Goal: Information Seeking & Learning: Learn about a topic

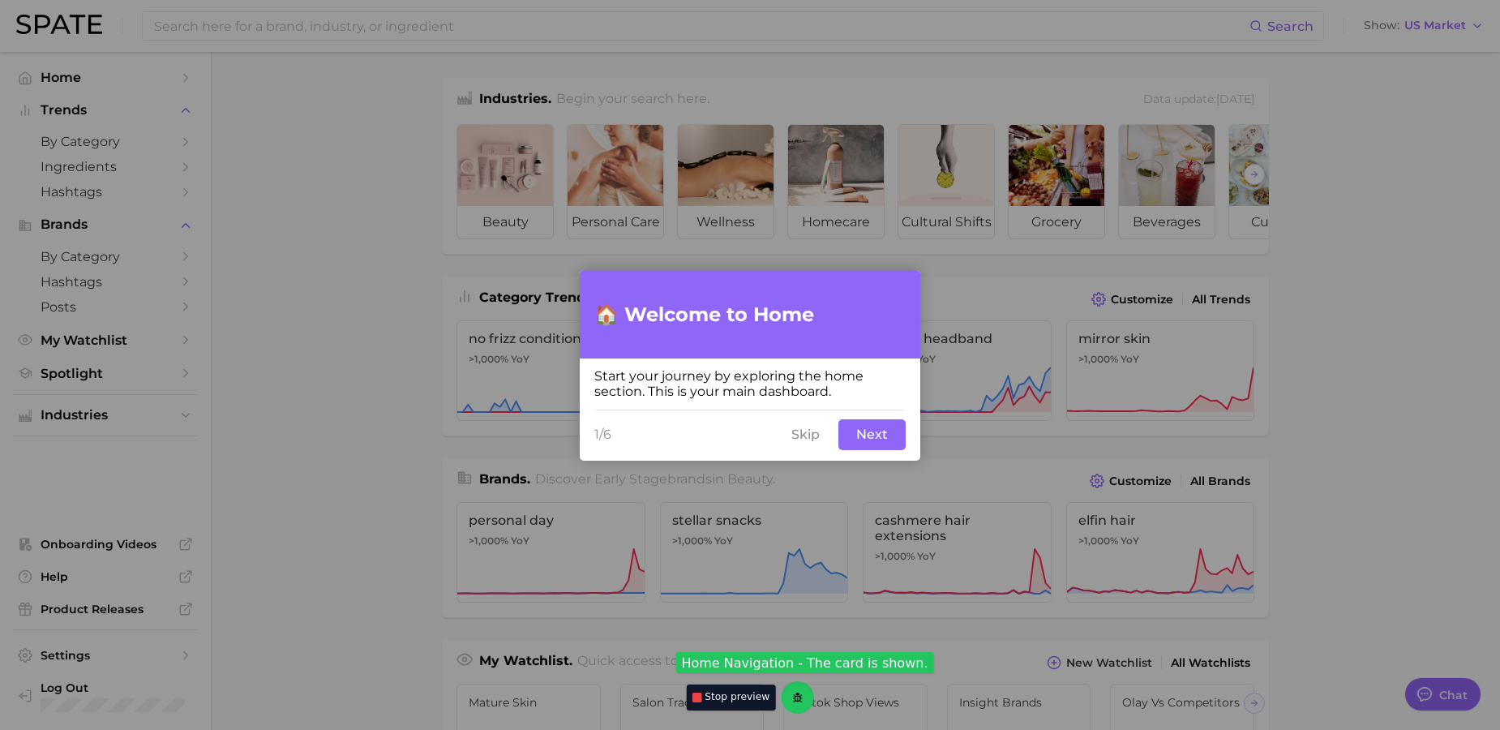
click at [870, 420] on div "1/6 Skip Next" at bounding box center [750, 435] width 341 height 52
click at [872, 430] on button "Next" at bounding box center [871, 434] width 67 height 31
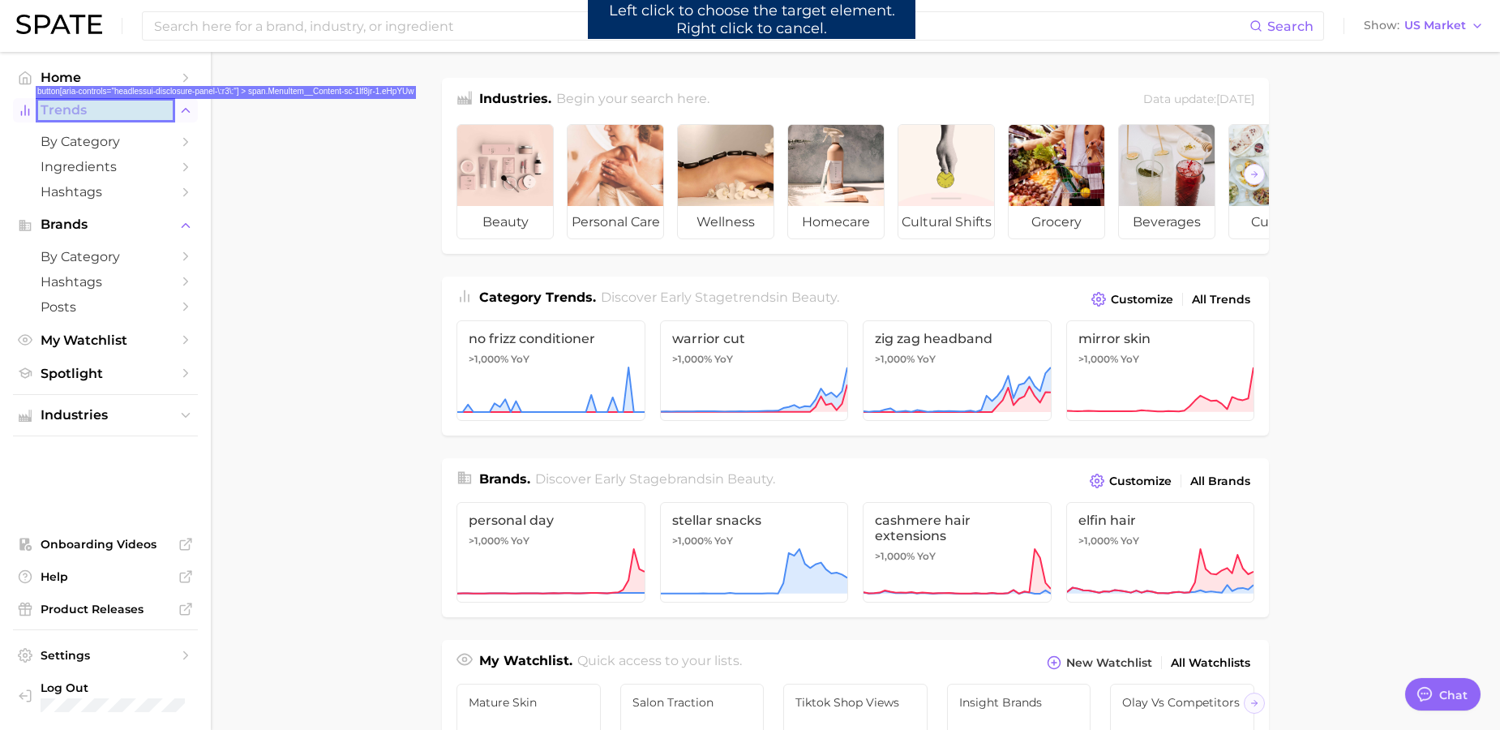
click at [90, 116] on span "Trends" at bounding box center [106, 110] width 130 height 15
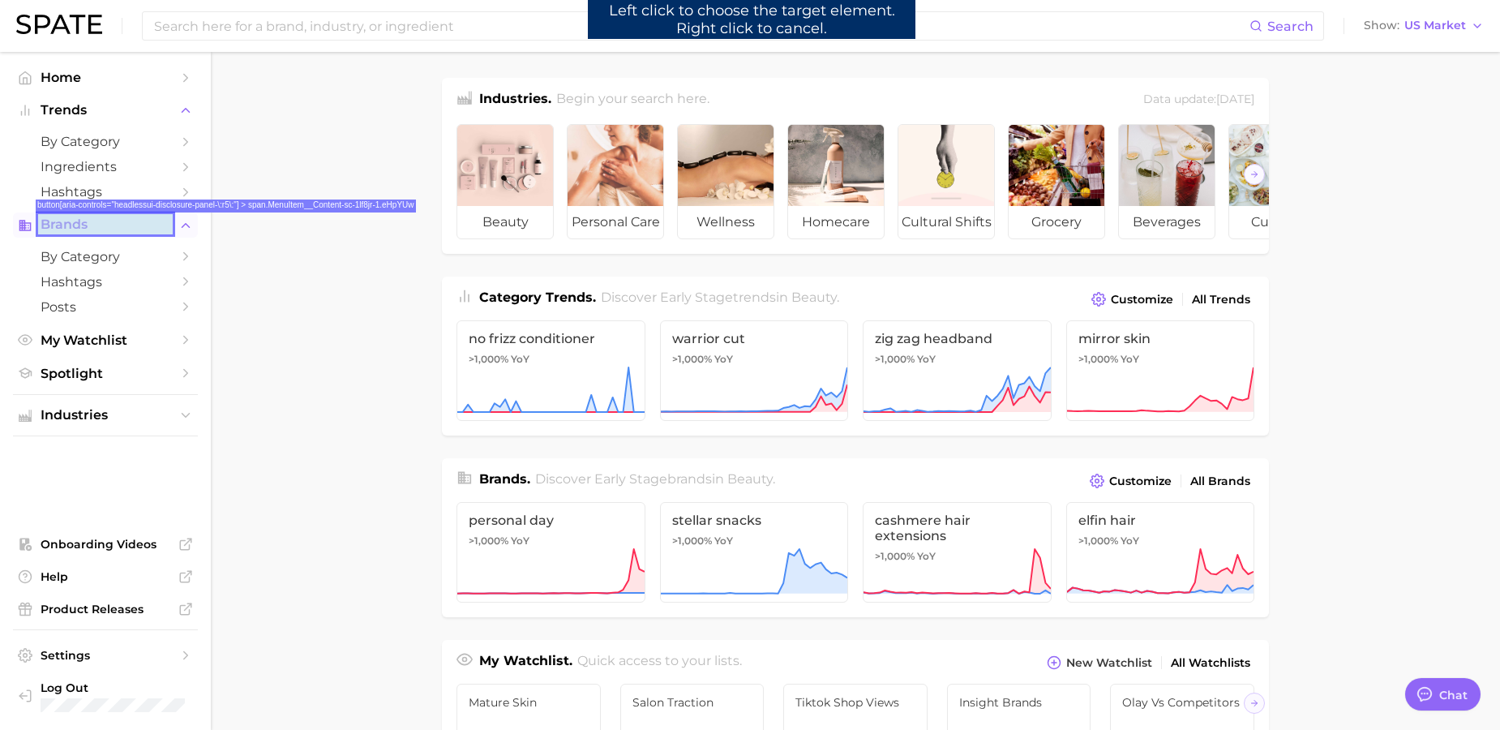
click at [41, 221] on span "Brands" at bounding box center [106, 224] width 130 height 15
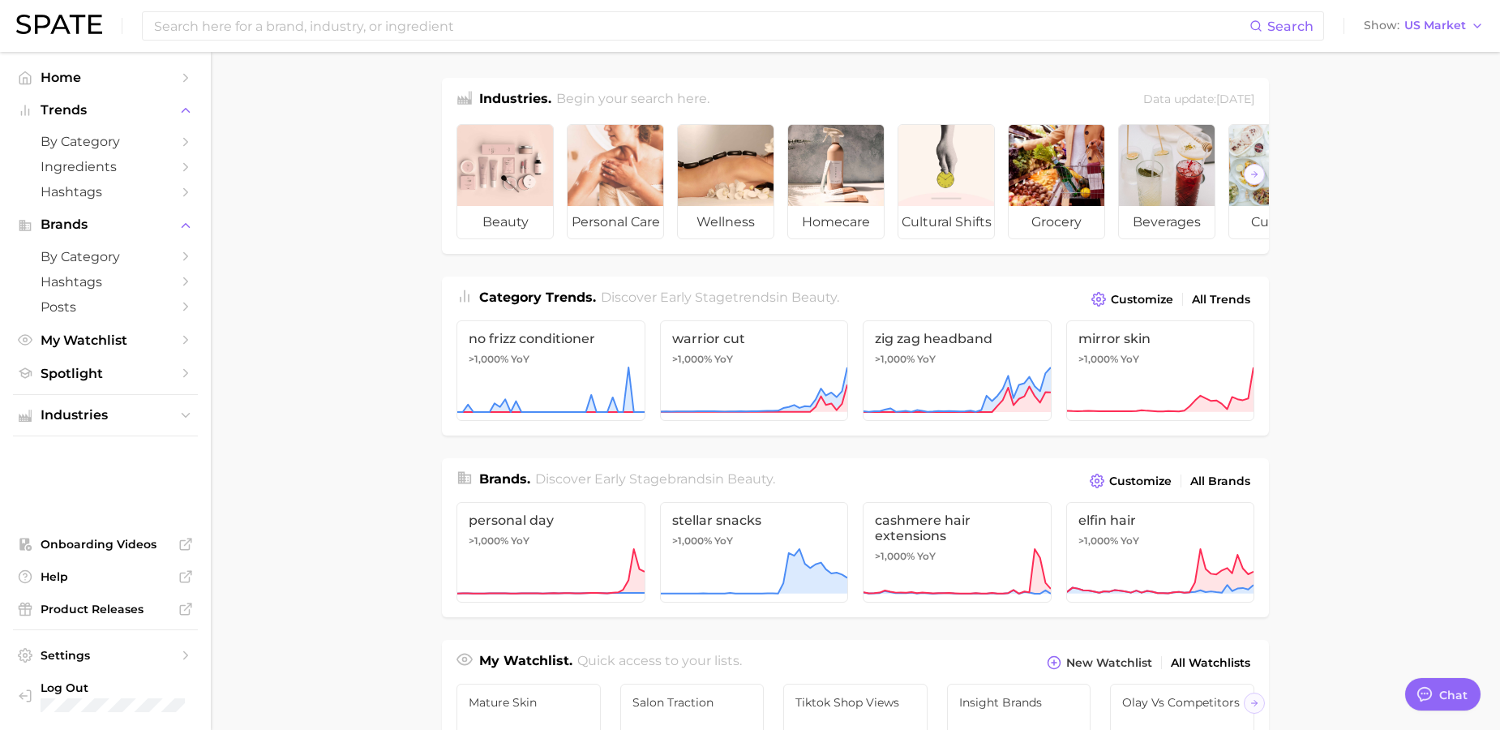
type textarea "x"
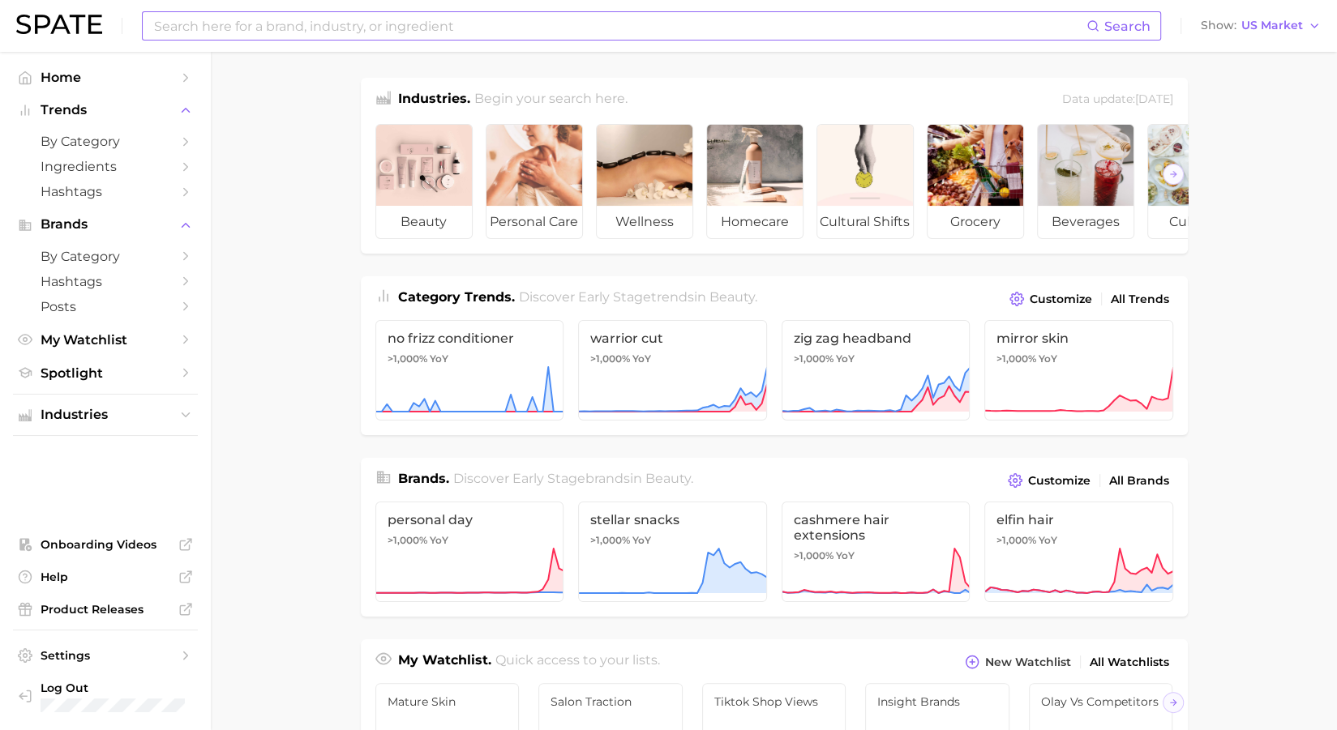
click at [423, 29] on input at bounding box center [619, 26] width 934 height 28
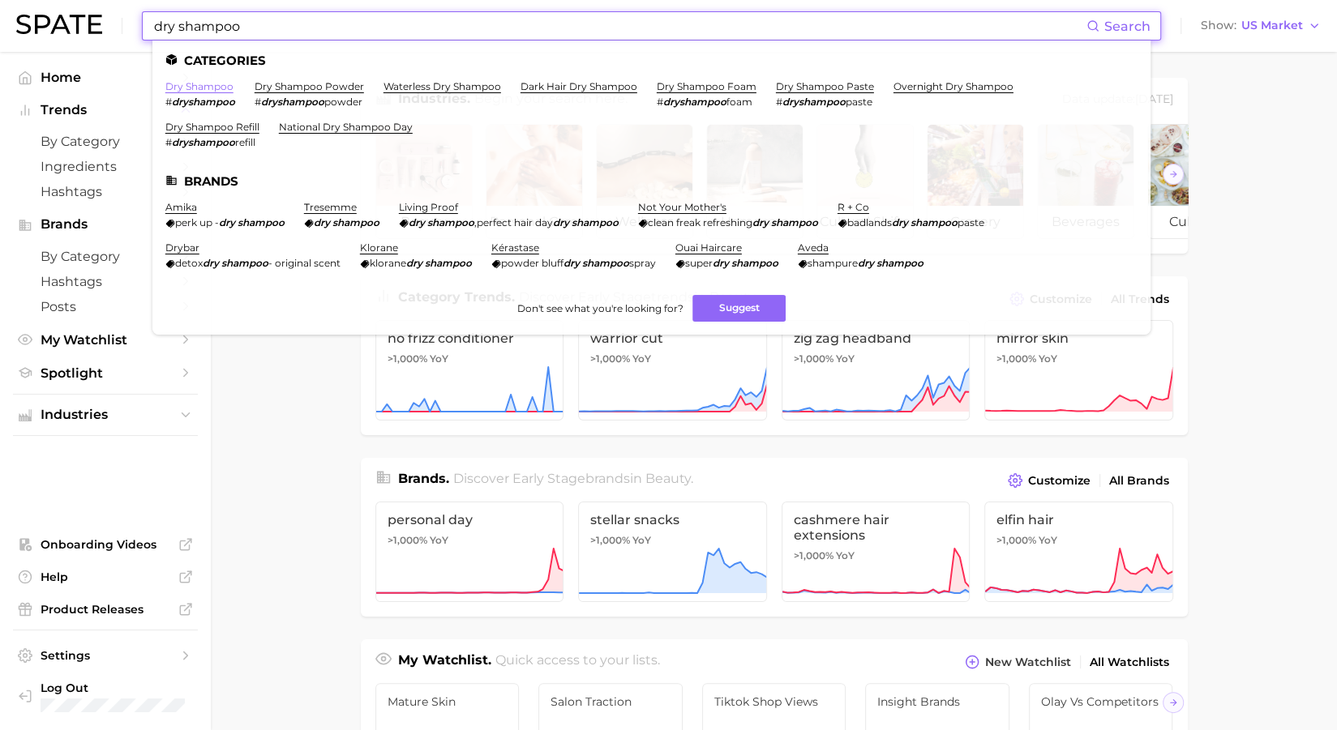
type input "dry shampoo"
click at [195, 85] on link "dry shampoo" at bounding box center [199, 86] width 68 height 12
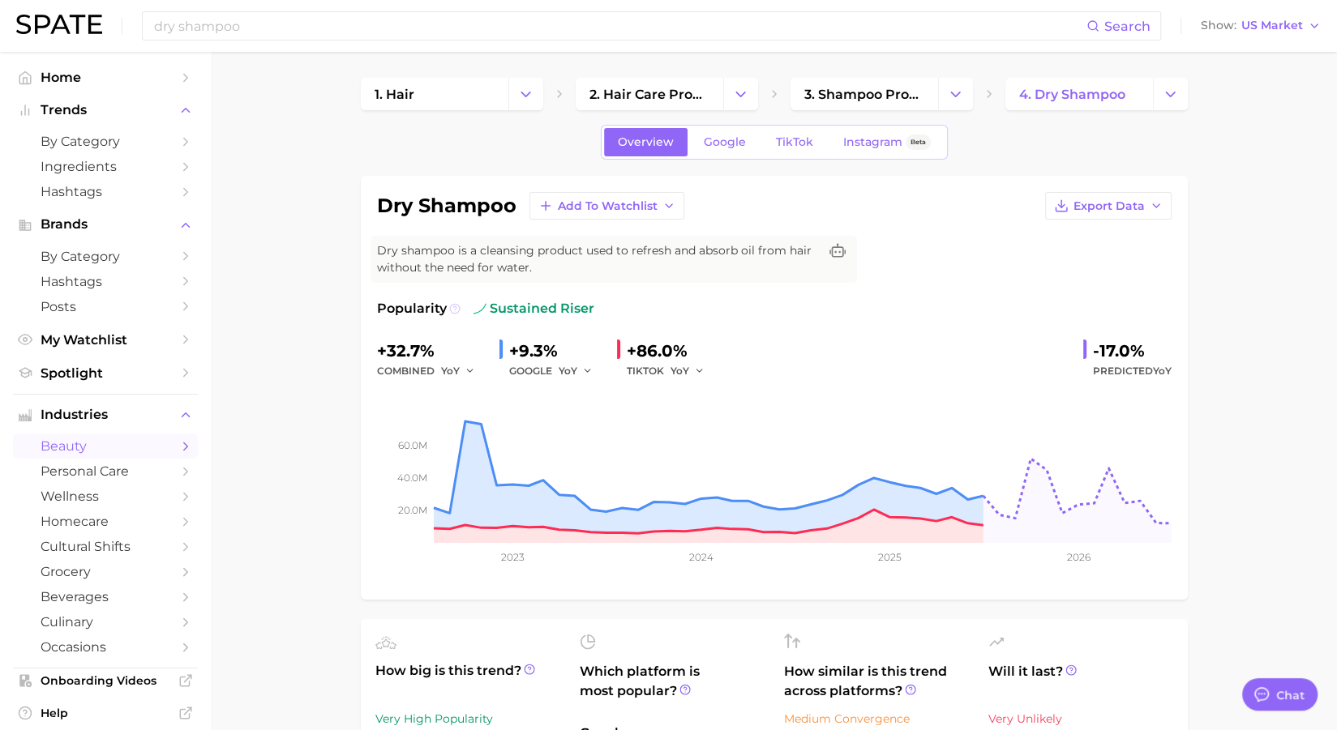
click at [452, 306] on icon at bounding box center [454, 308] width 11 height 11
click at [742, 303] on div "Popularity sustained riser" at bounding box center [774, 308] width 795 height 19
click at [738, 148] on link "Google" at bounding box center [725, 142] width 70 height 28
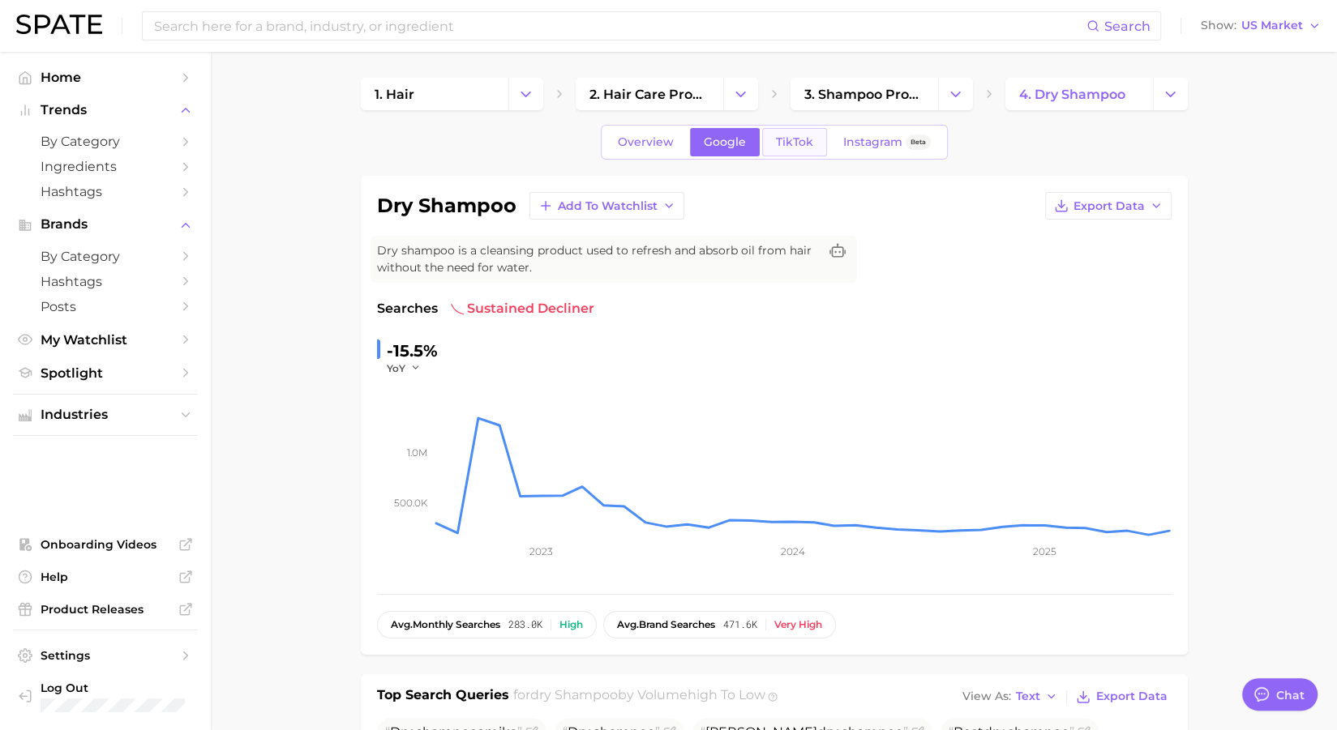
click at [788, 143] on span "TikTok" at bounding box center [794, 142] width 37 height 14
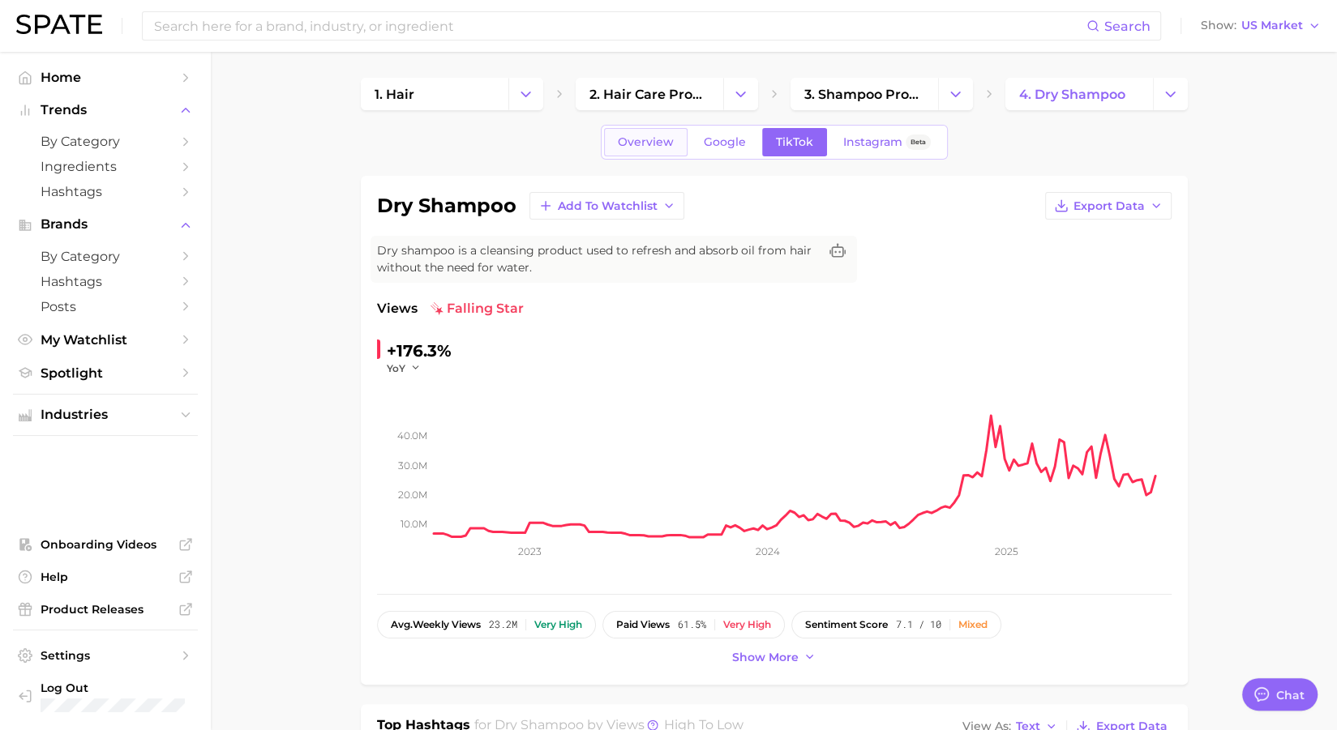
click at [619, 141] on span "Overview" at bounding box center [646, 142] width 56 height 14
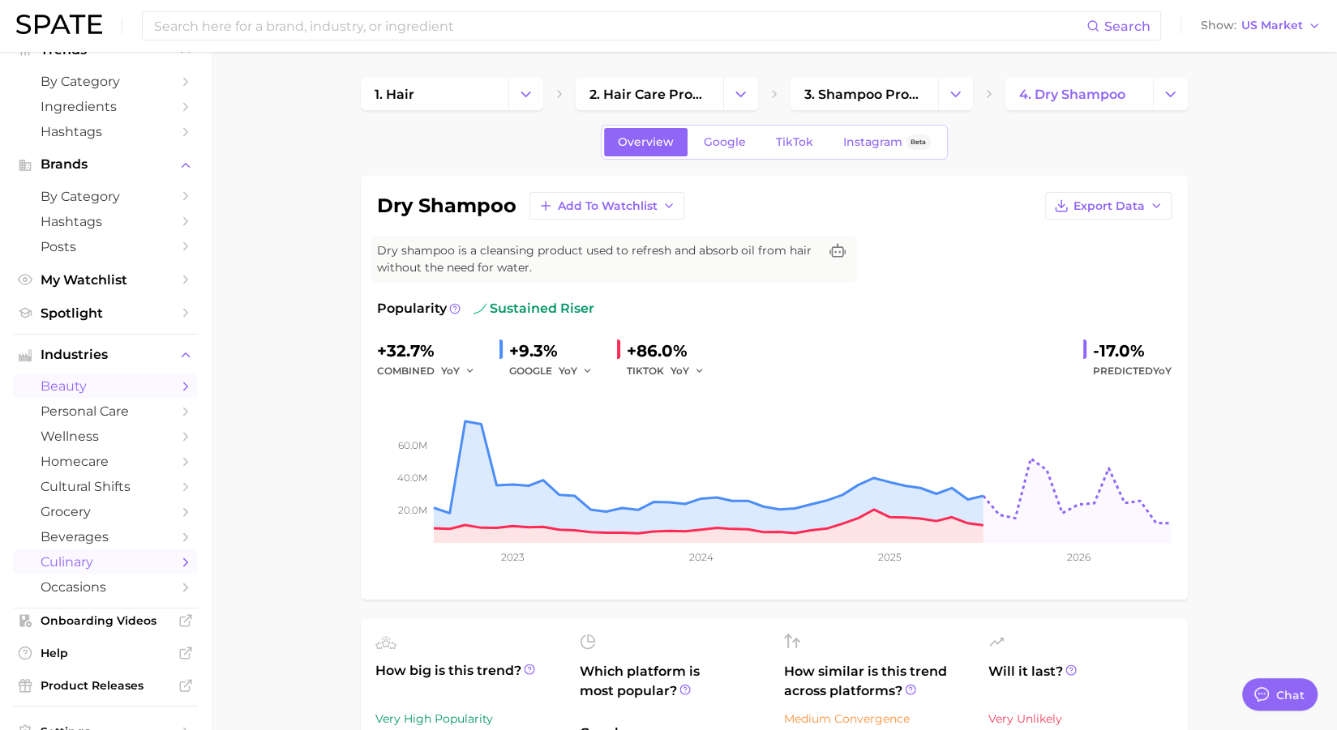
scroll to position [140, 0]
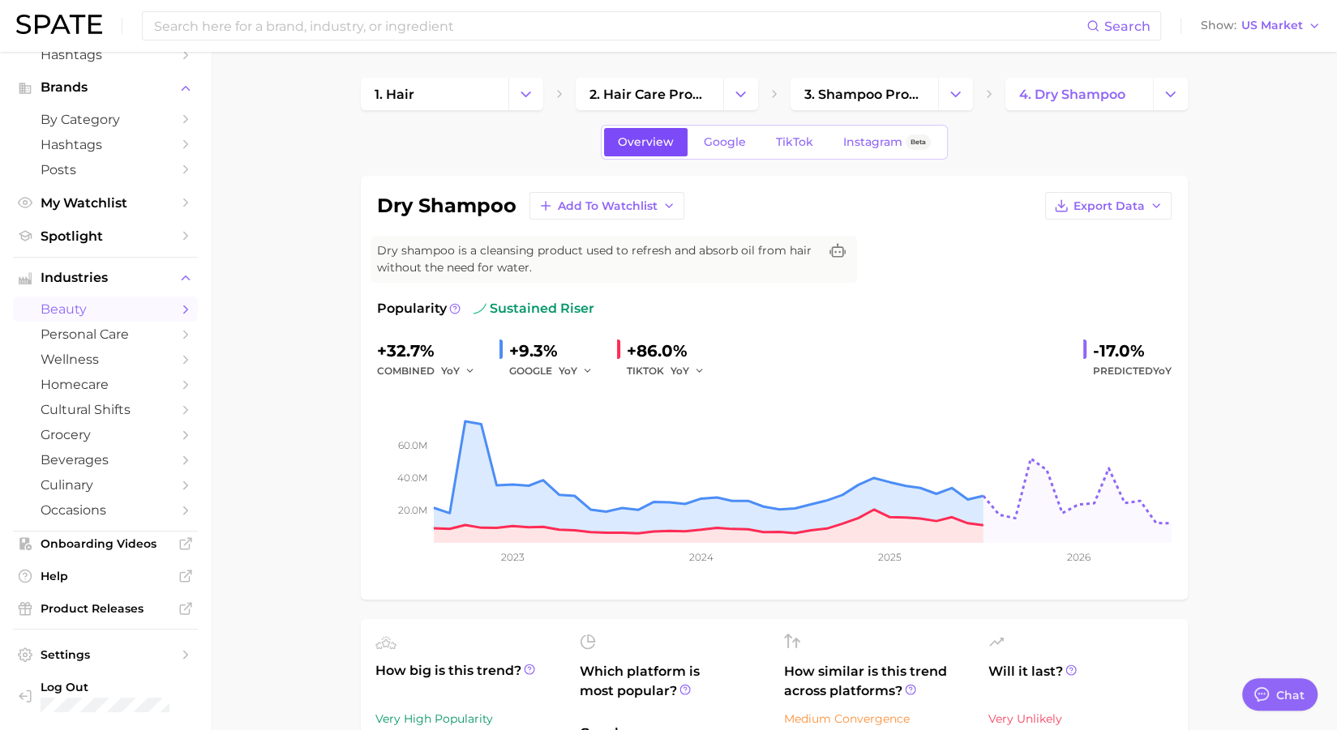
click at [653, 141] on span "Overview" at bounding box center [646, 142] width 56 height 14
click at [108, 572] on span "Help" at bounding box center [106, 576] width 130 height 15
